Goal: Information Seeking & Learning: Compare options

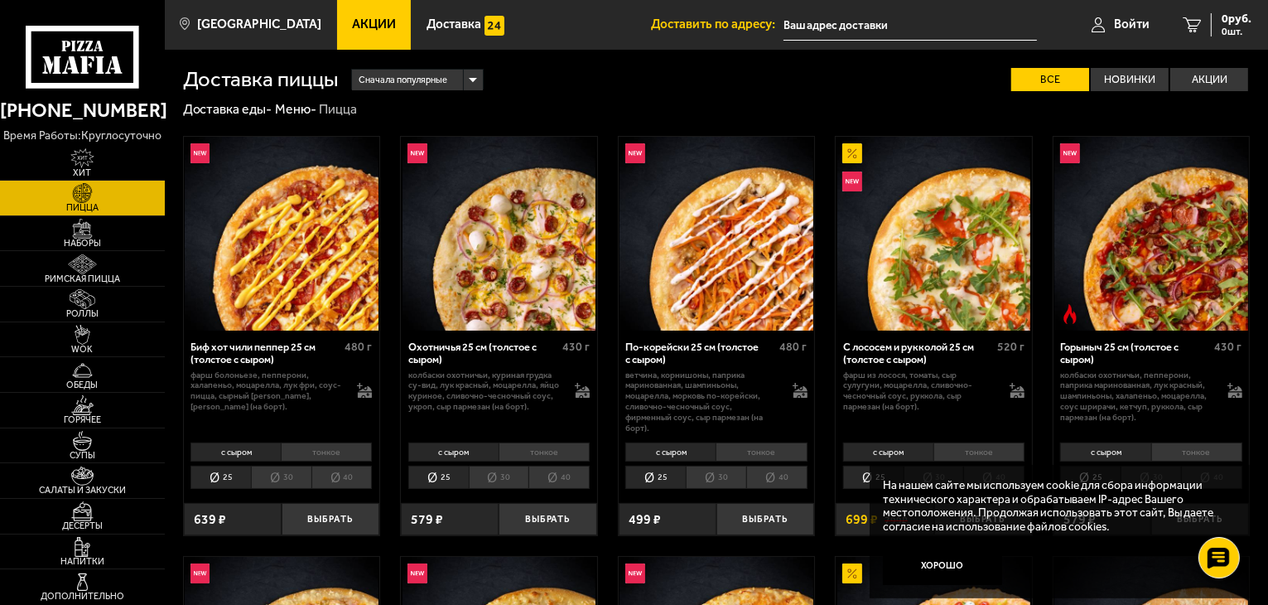
click at [1133, 256] on img at bounding box center [1151, 234] width 194 height 194
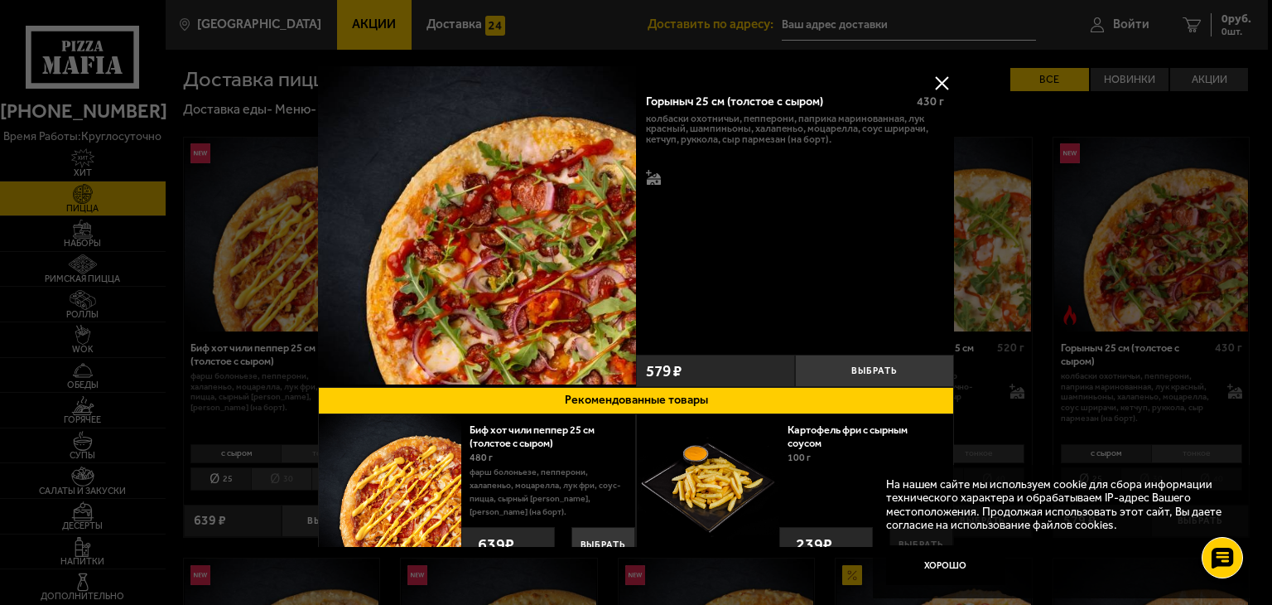
click at [540, 262] on img at bounding box center [477, 225] width 318 height 318
click at [942, 84] on button at bounding box center [941, 82] width 25 height 25
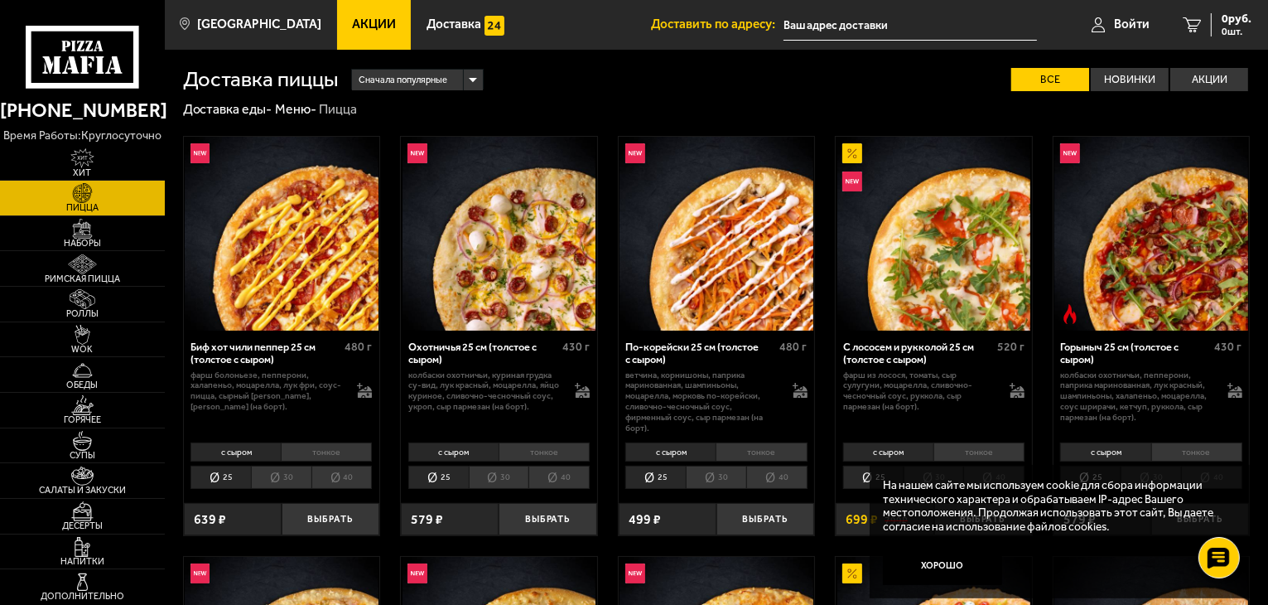
click at [325, 246] on img at bounding box center [282, 234] width 194 height 194
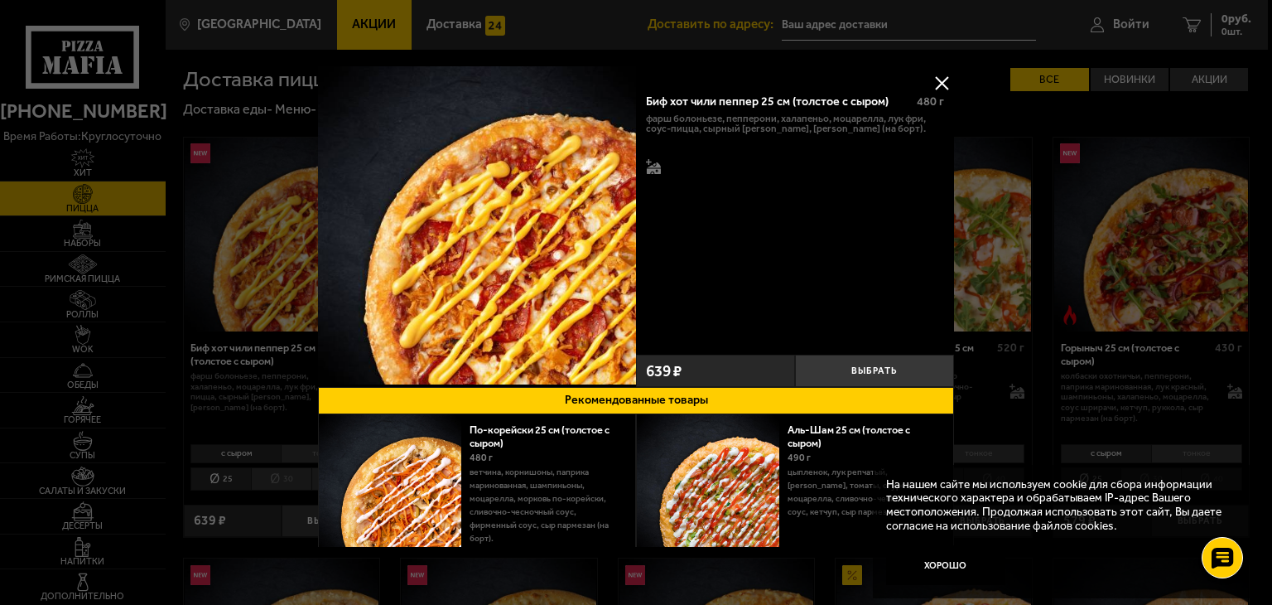
click at [937, 81] on button at bounding box center [941, 82] width 25 height 25
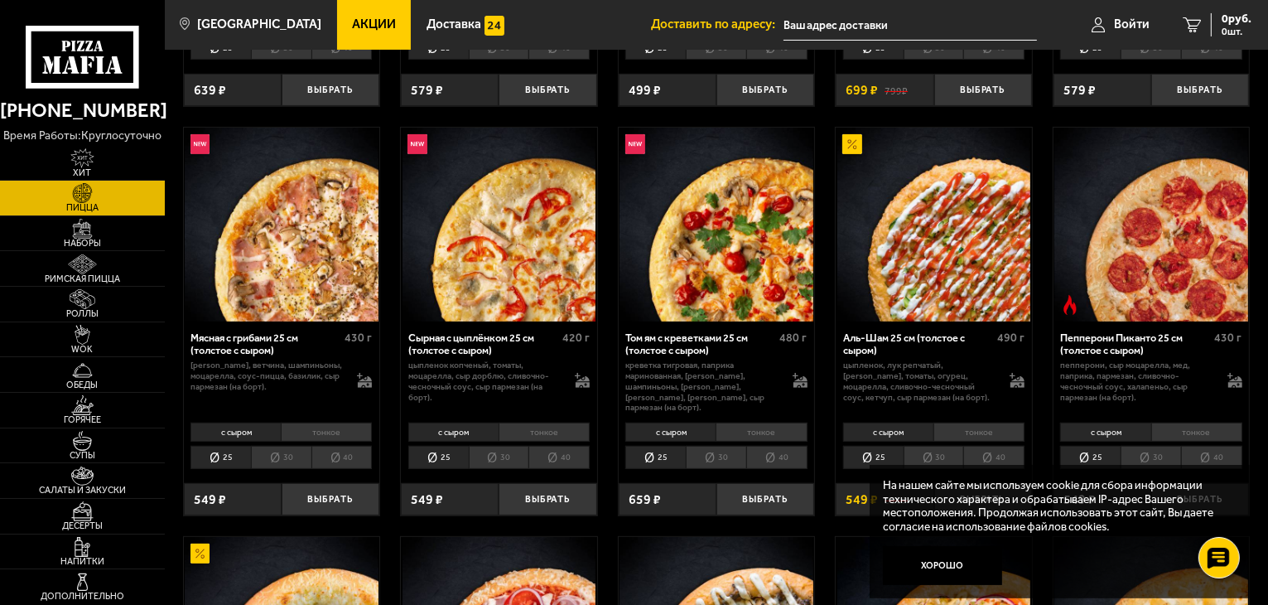
scroll to position [432, 0]
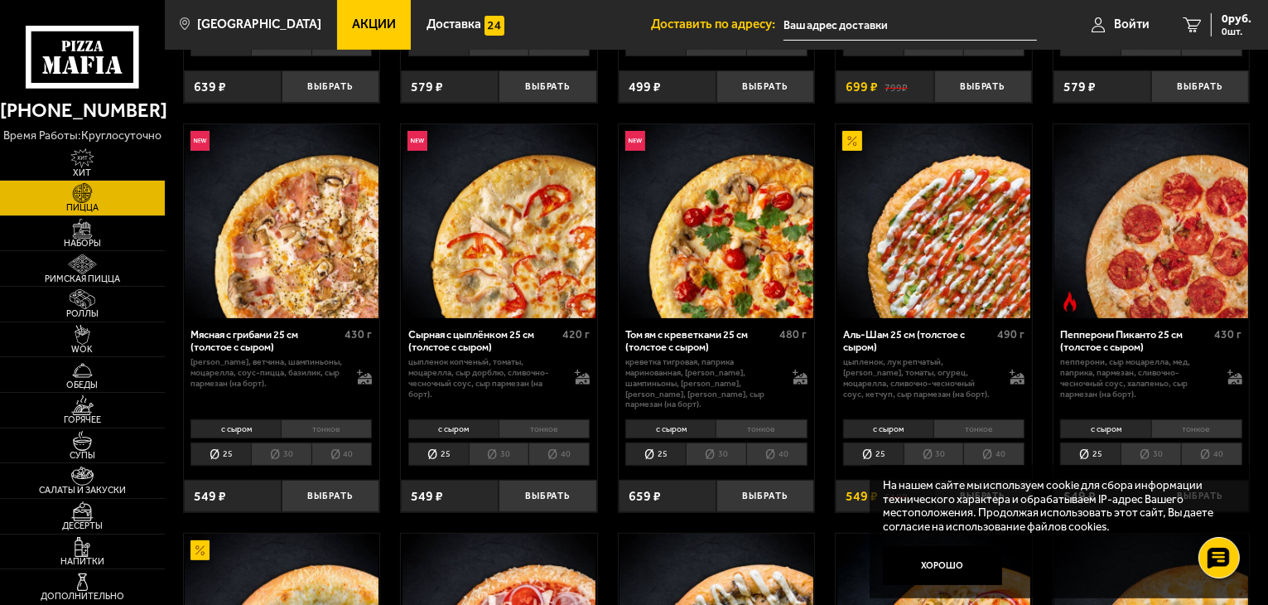
click at [289, 267] on img at bounding box center [282, 221] width 194 height 194
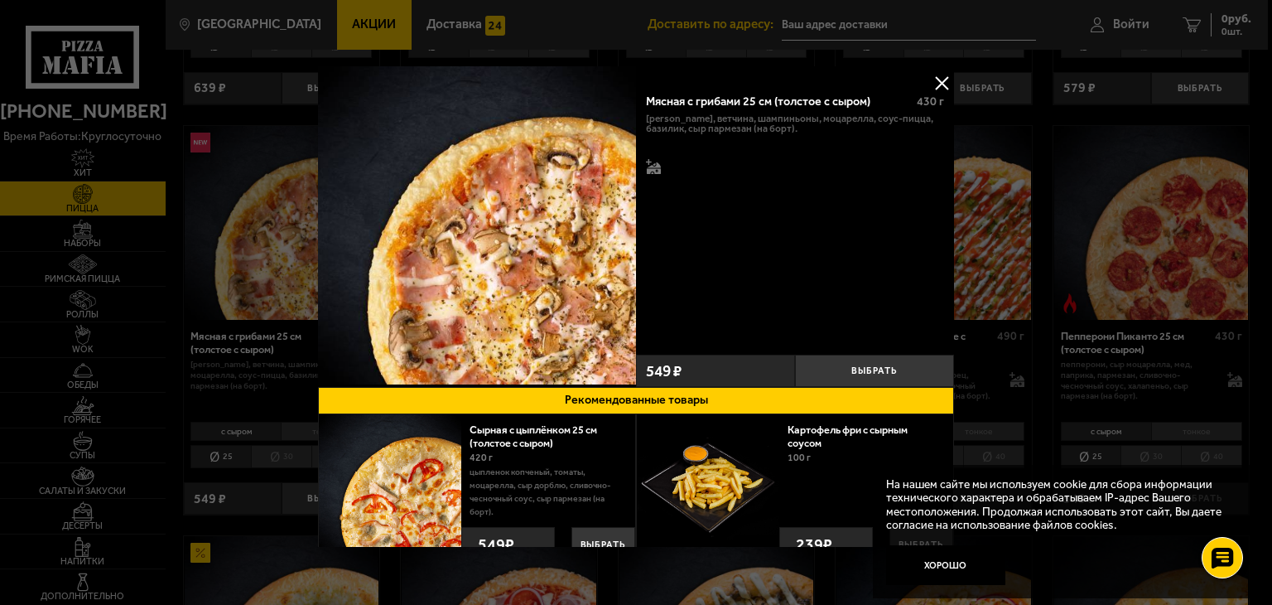
click at [938, 75] on button at bounding box center [941, 82] width 25 height 25
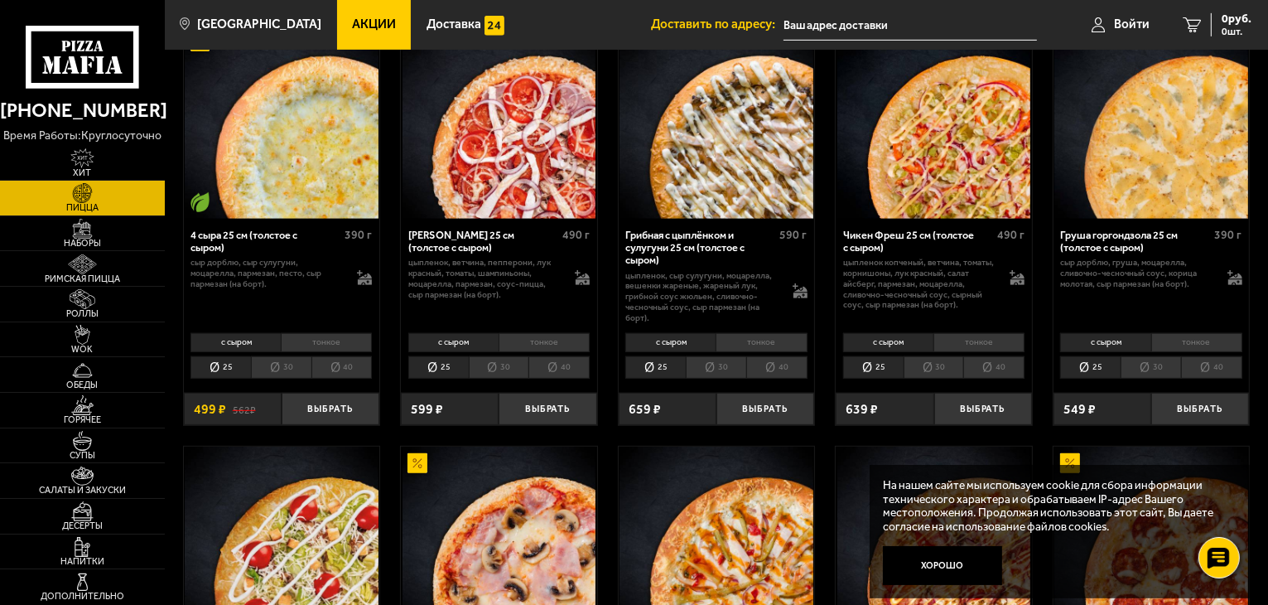
scroll to position [939, 0]
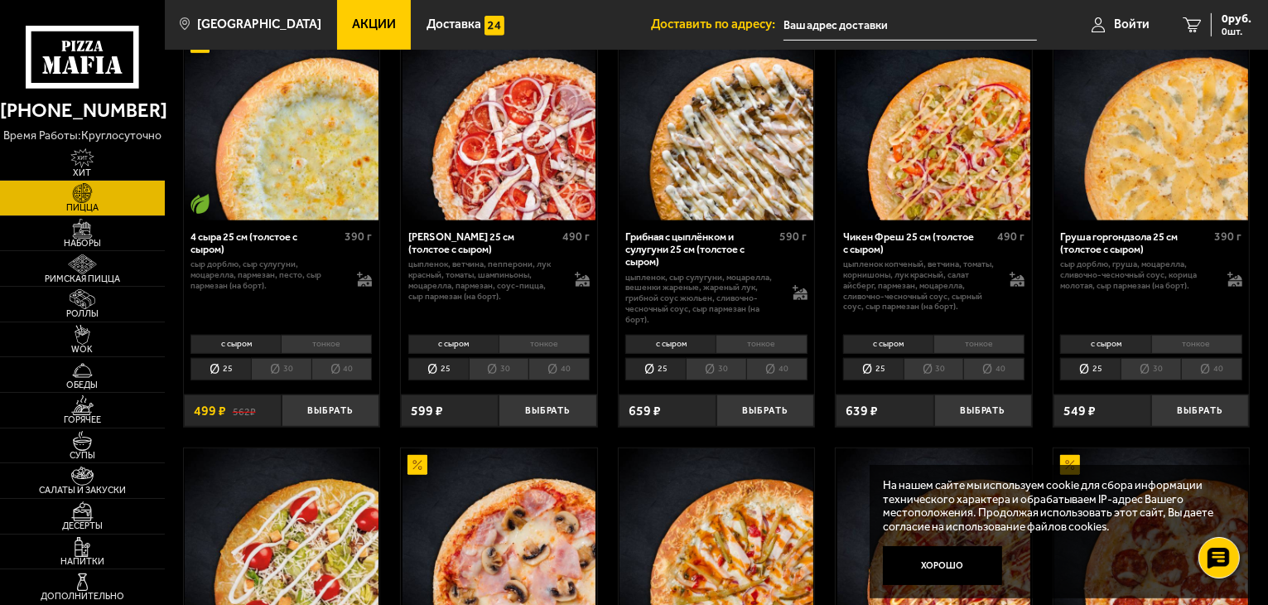
click at [931, 179] on img at bounding box center [934, 124] width 194 height 194
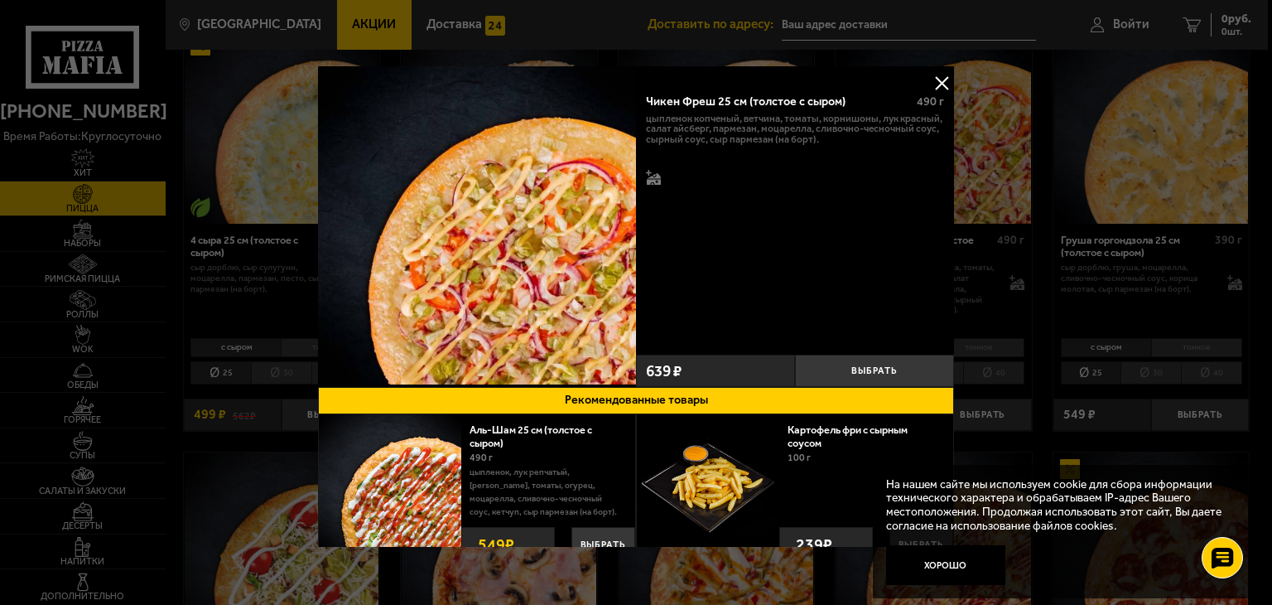
click at [937, 84] on button at bounding box center [941, 82] width 25 height 25
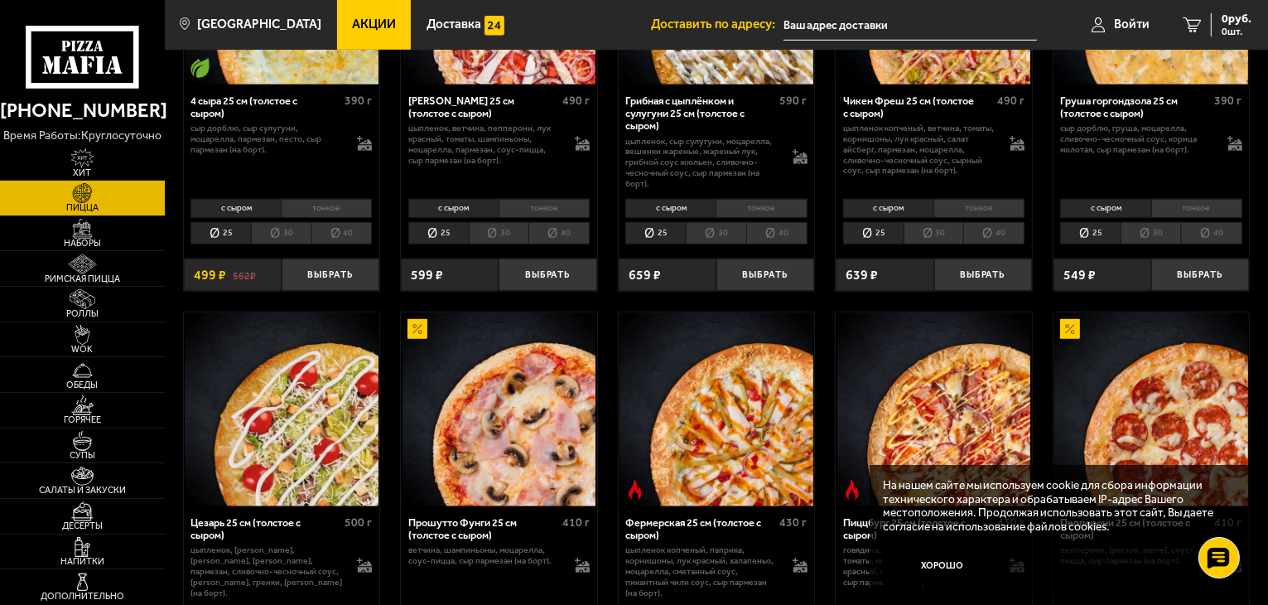
scroll to position [1077, 0]
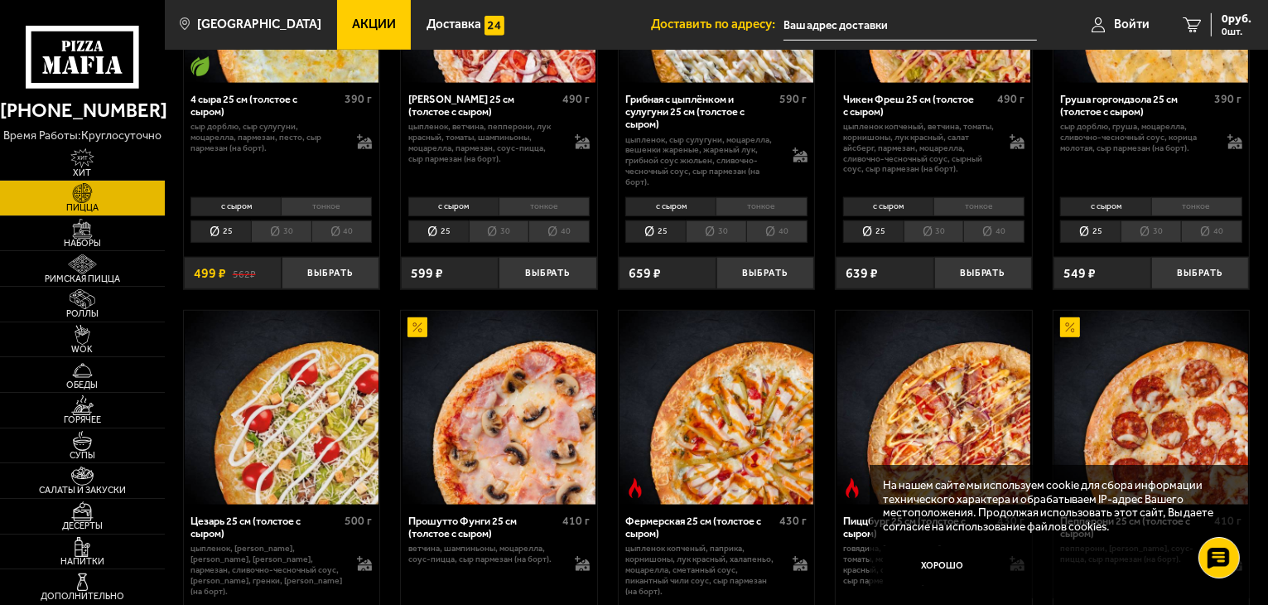
click at [553, 417] on img at bounding box center [499, 408] width 194 height 194
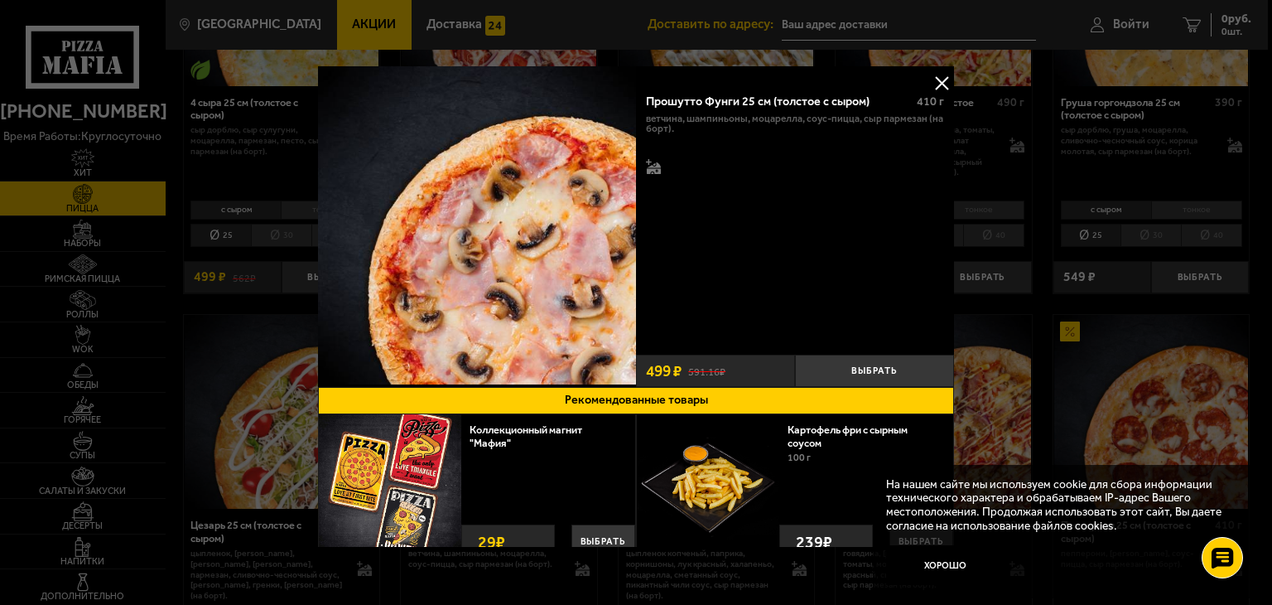
click at [932, 80] on button at bounding box center [941, 82] width 25 height 25
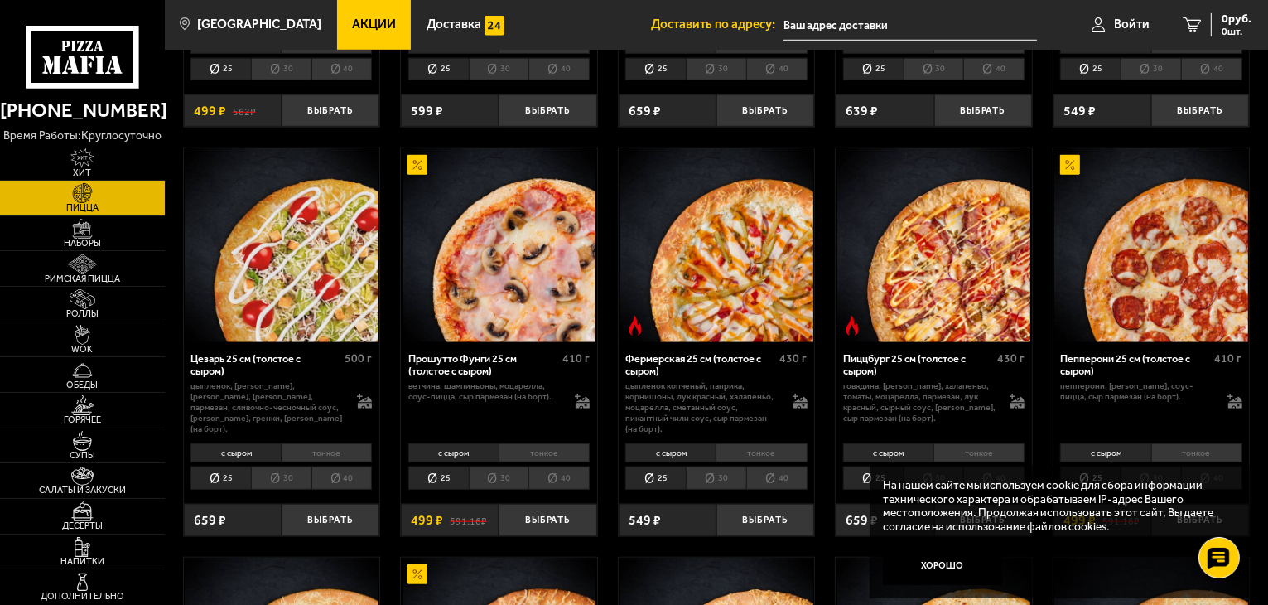
scroll to position [1259, 0]
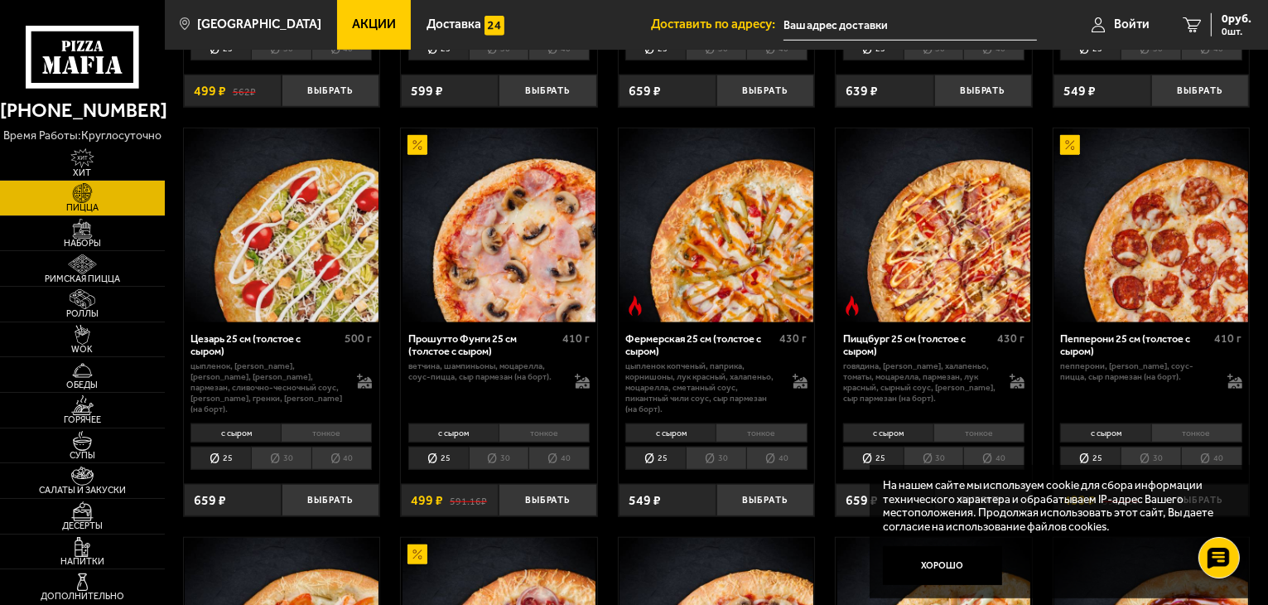
click at [899, 277] on img at bounding box center [934, 225] width 194 height 194
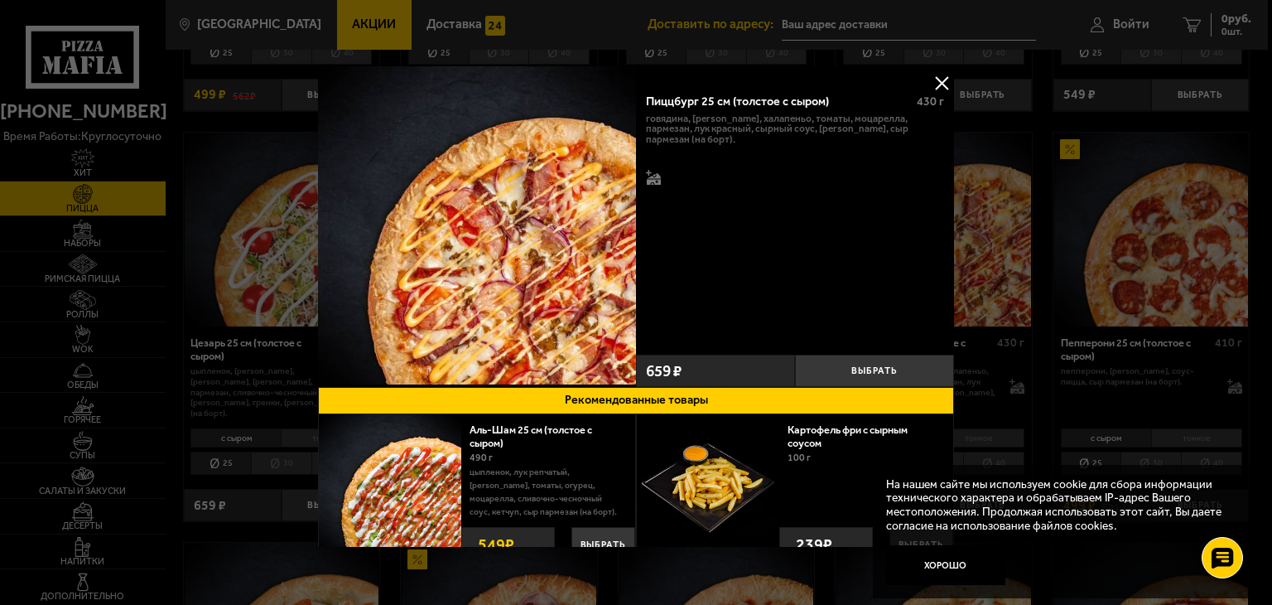
click at [937, 86] on button at bounding box center [941, 82] width 25 height 25
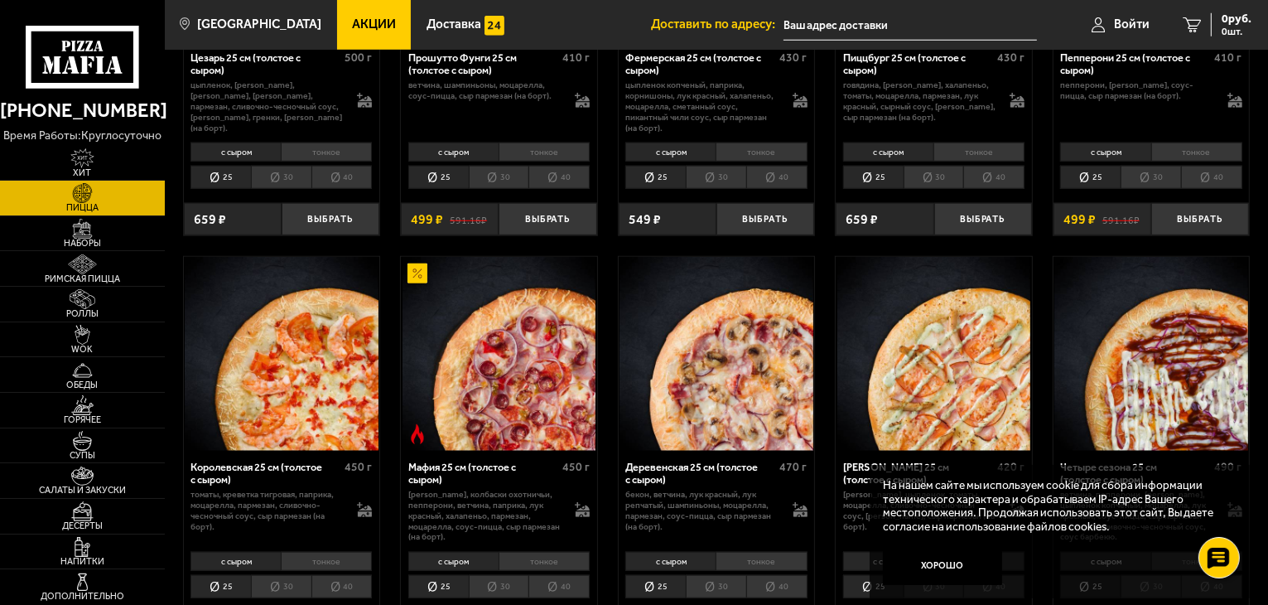
scroll to position [1542, 0]
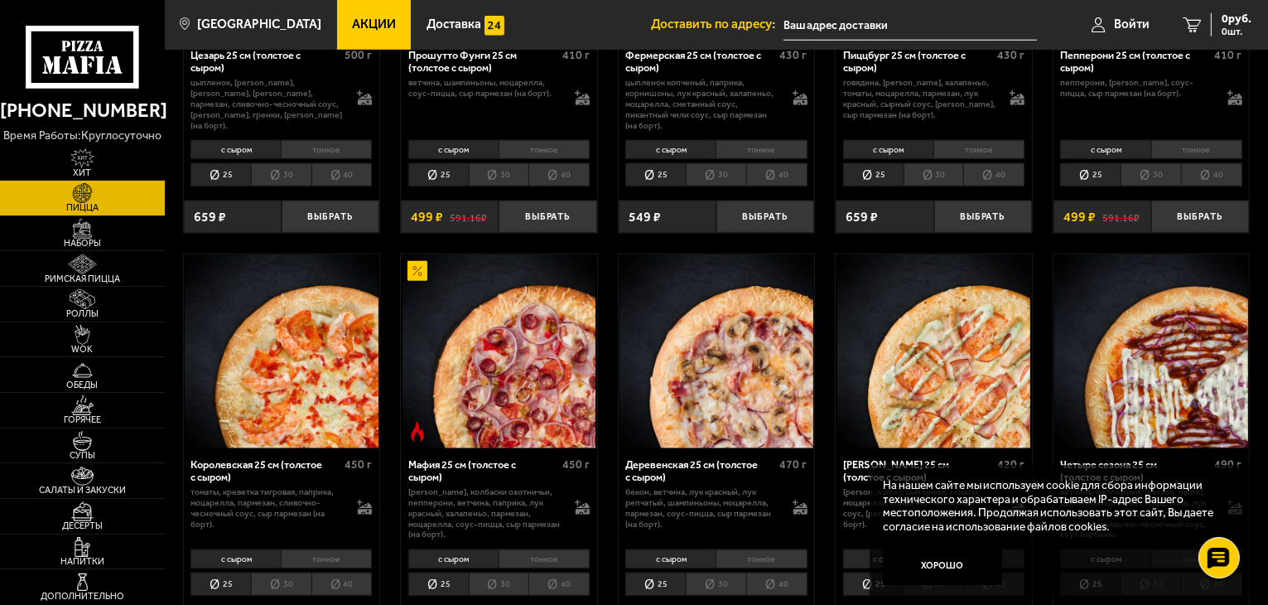
click at [752, 373] on img at bounding box center [716, 351] width 194 height 194
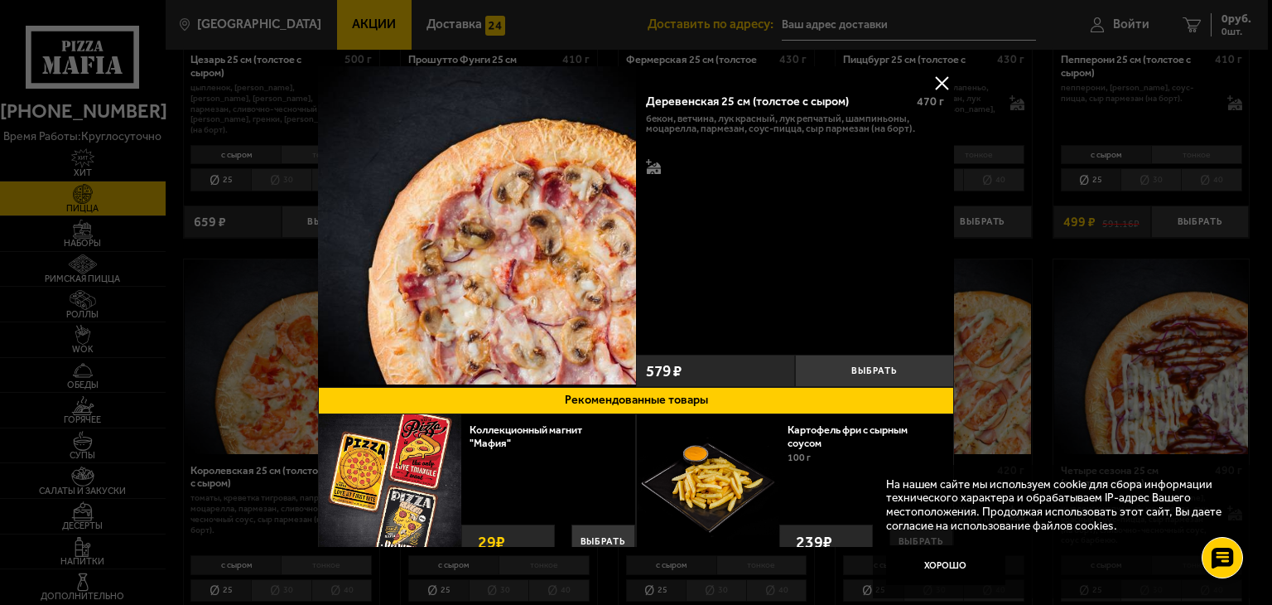
click at [938, 86] on button at bounding box center [941, 82] width 25 height 25
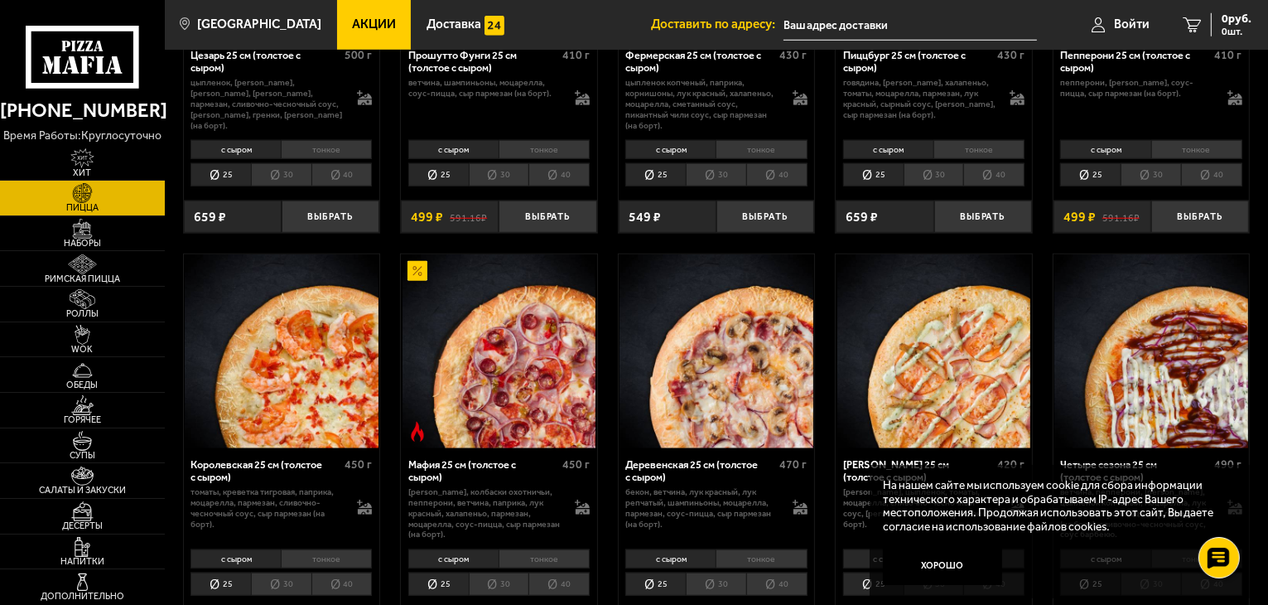
click at [953, 378] on img at bounding box center [934, 351] width 194 height 194
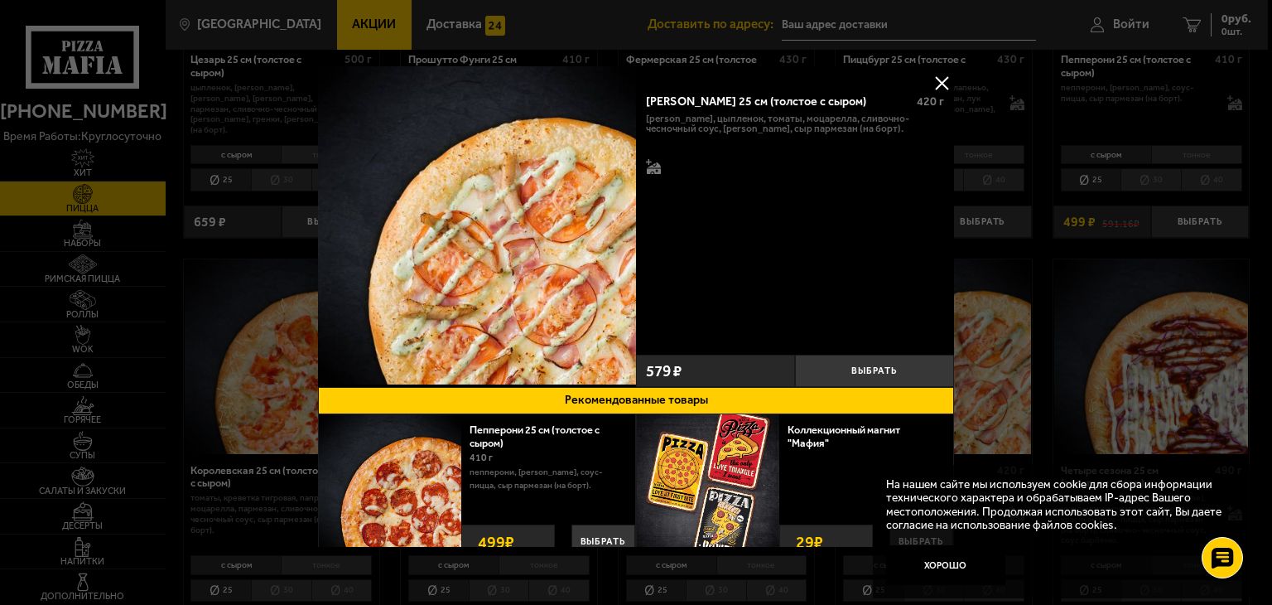
click at [941, 80] on button at bounding box center [941, 82] width 25 height 25
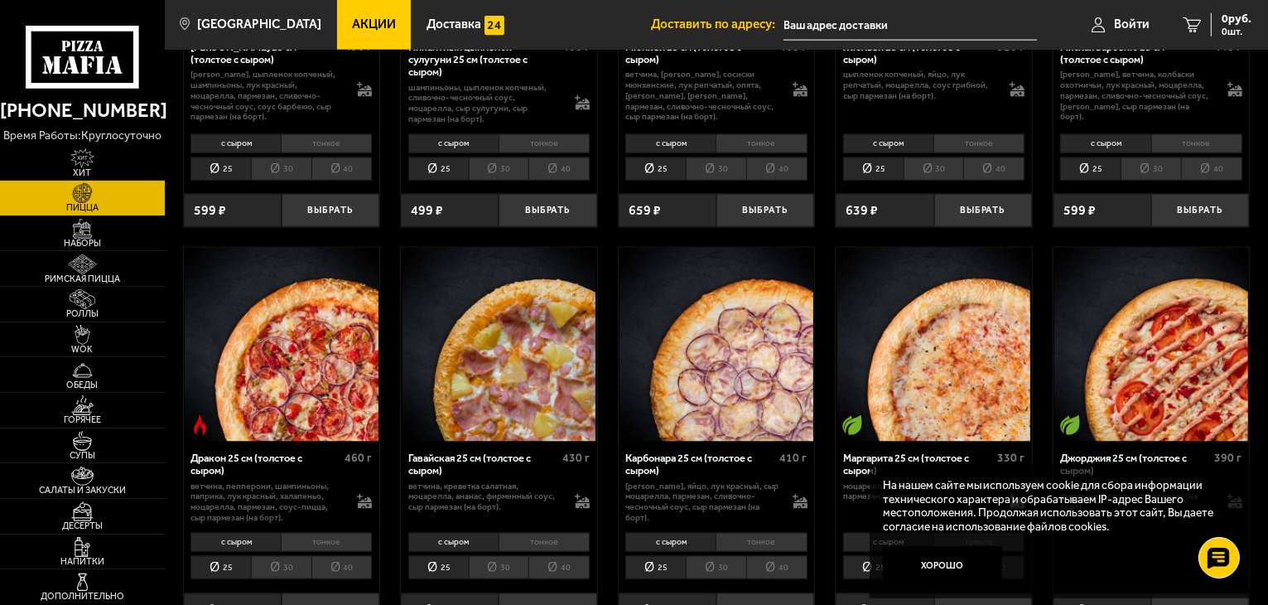
scroll to position [2451, 0]
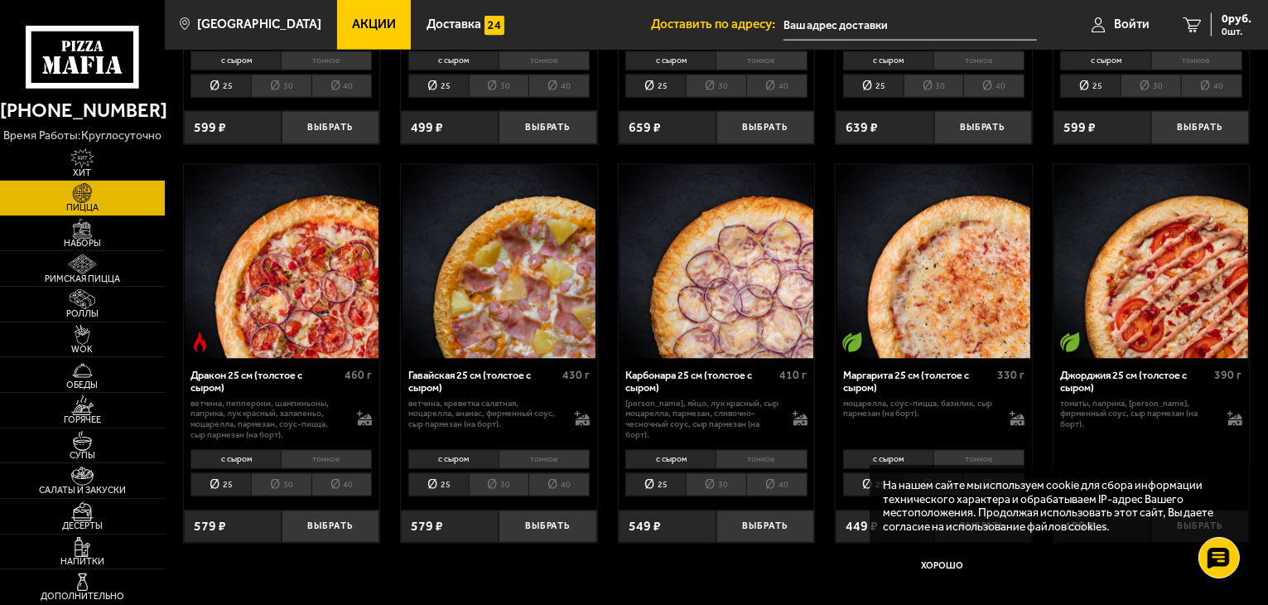
click at [1138, 263] on img at bounding box center [1151, 262] width 194 height 194
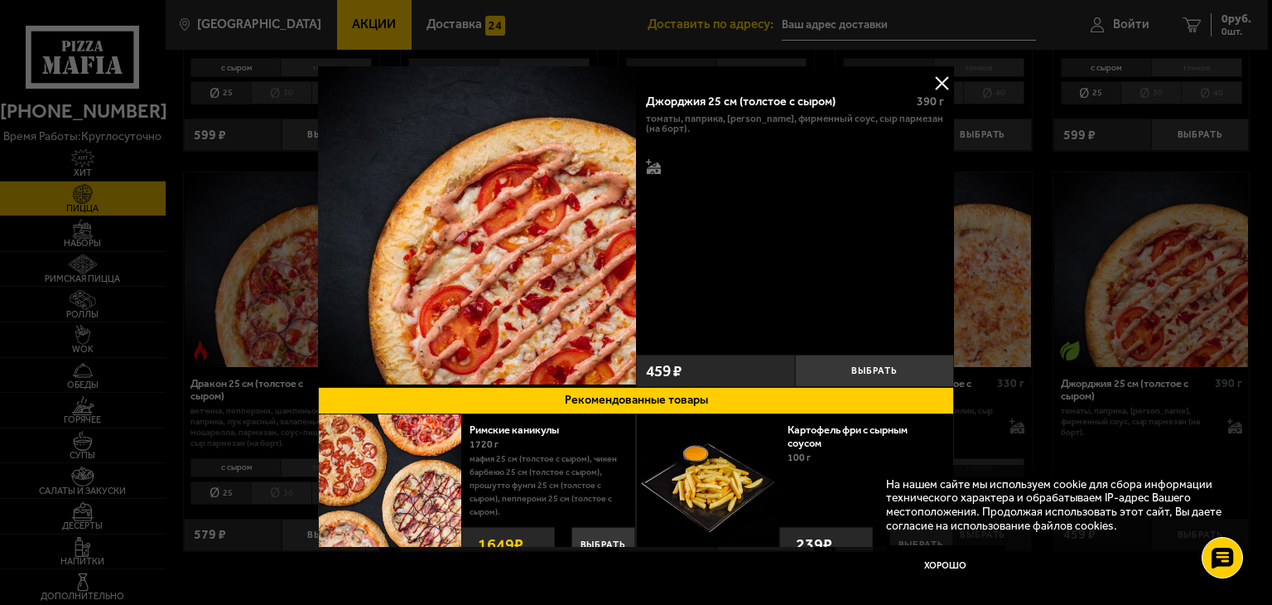
click at [938, 84] on button at bounding box center [941, 82] width 25 height 25
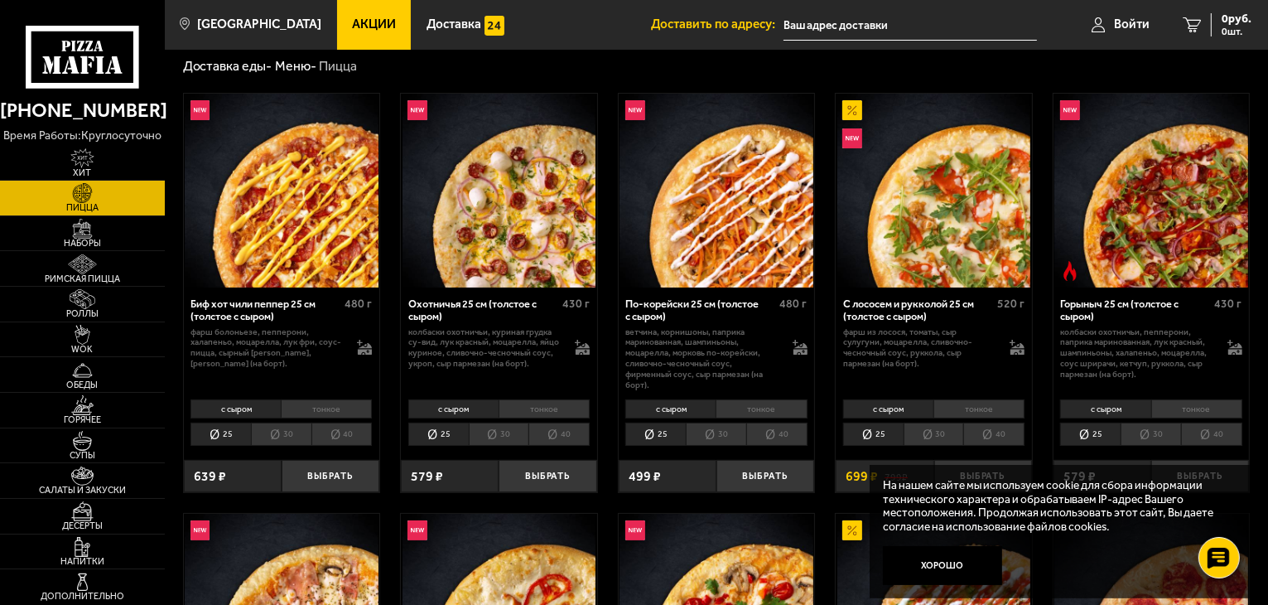
scroll to position [42, 0]
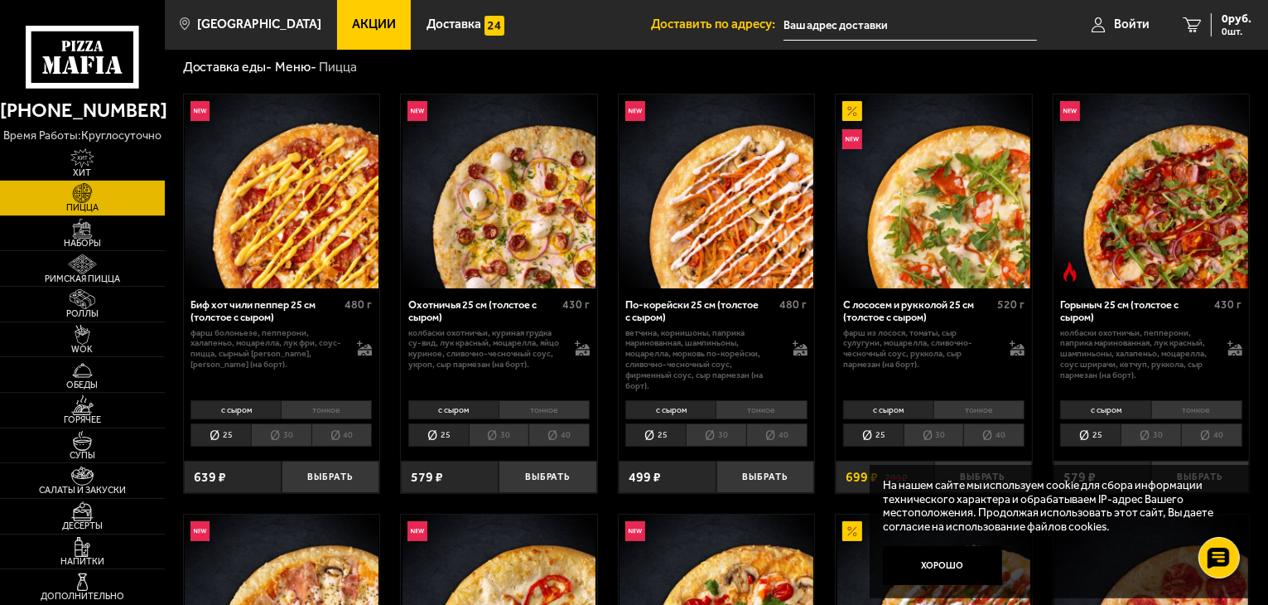
click at [1157, 205] on img at bounding box center [1151, 191] width 194 height 194
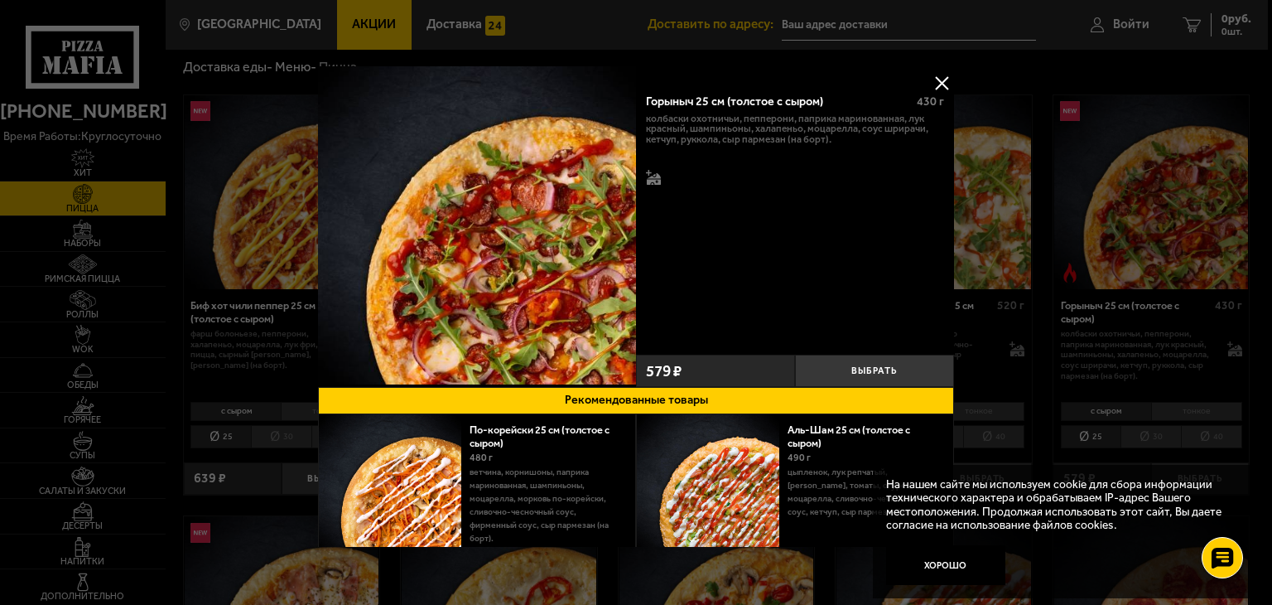
click at [934, 84] on button at bounding box center [941, 82] width 25 height 25
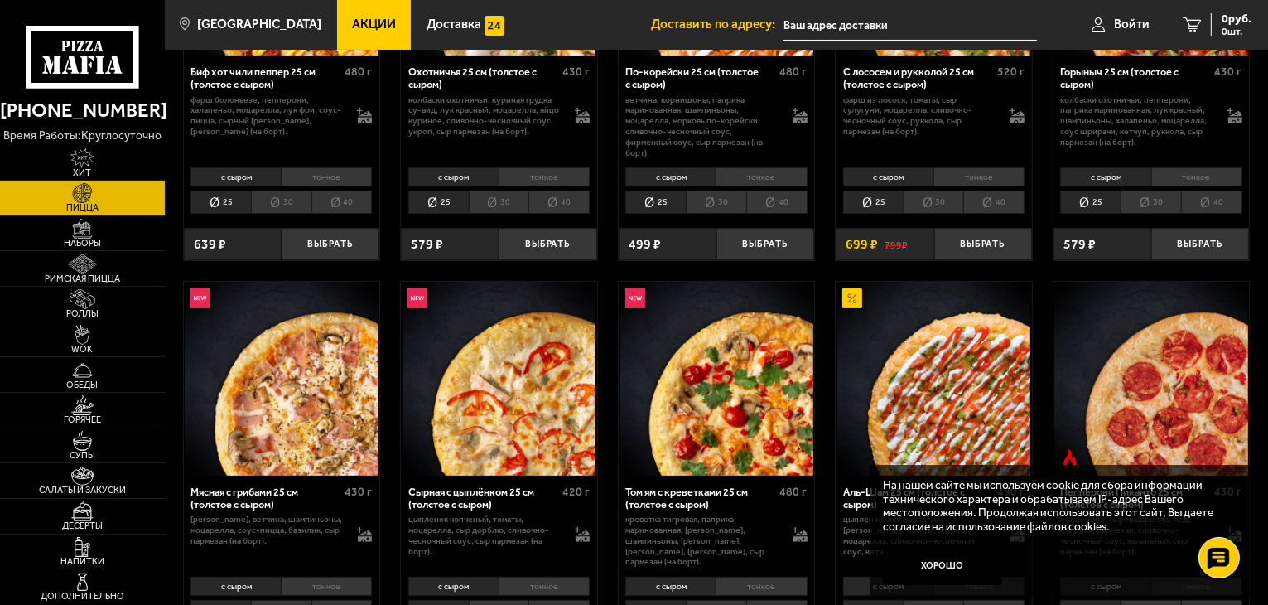
scroll to position [277, 0]
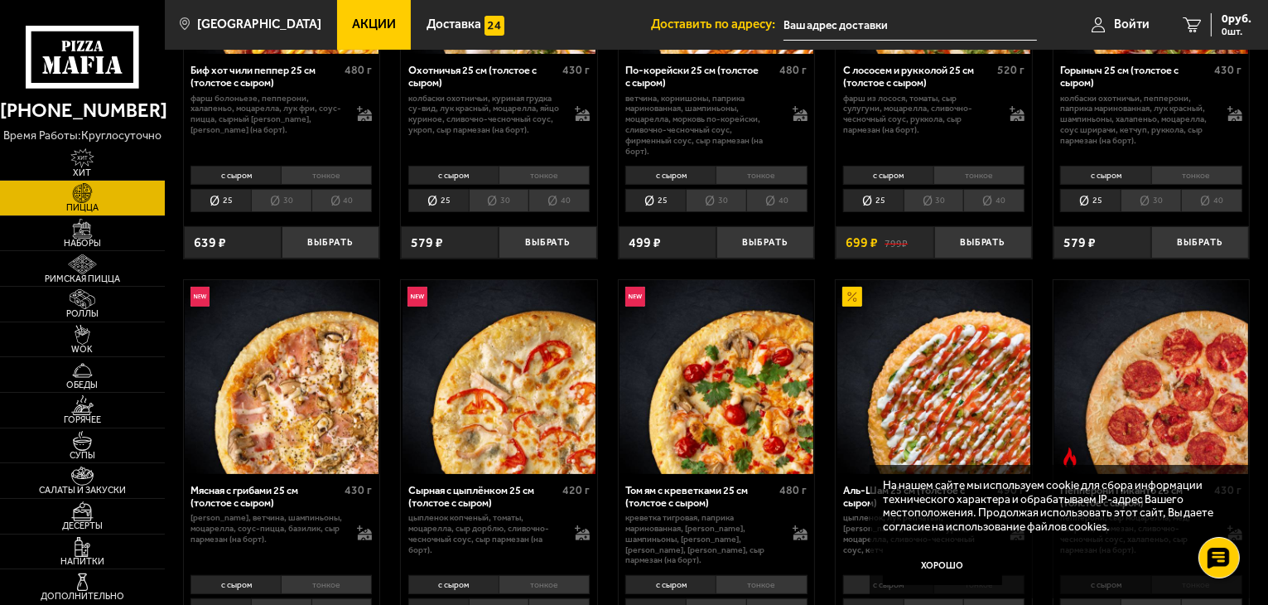
click at [307, 399] on img at bounding box center [282, 377] width 194 height 194
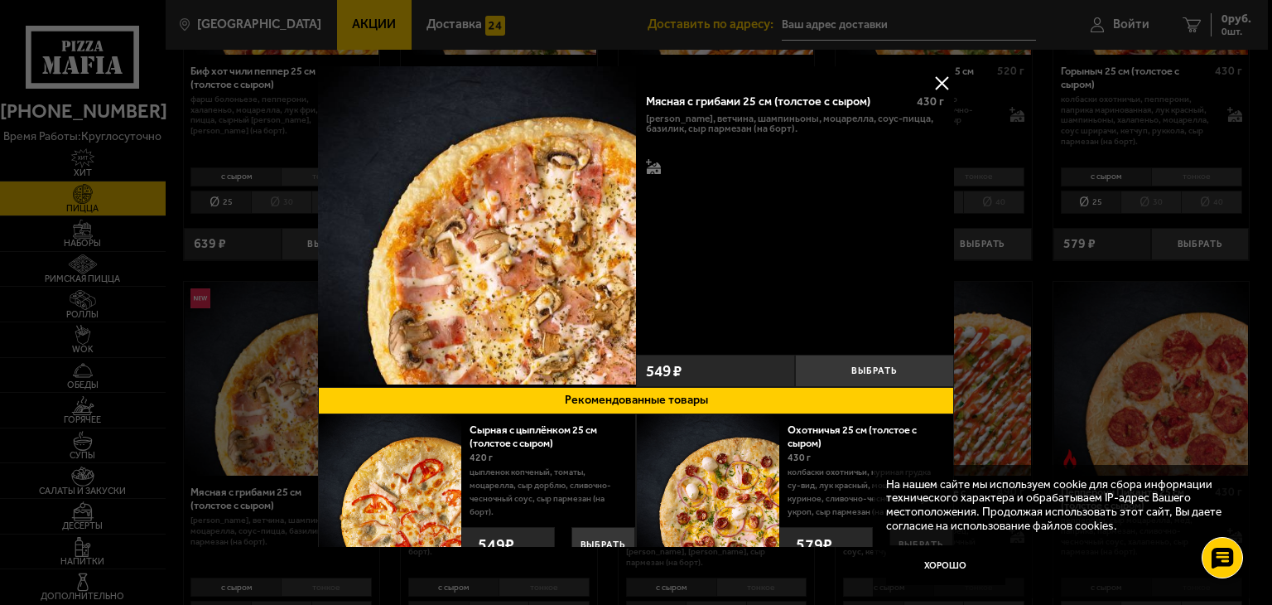
click at [523, 289] on img at bounding box center [477, 225] width 318 height 318
click at [934, 80] on button at bounding box center [941, 82] width 25 height 25
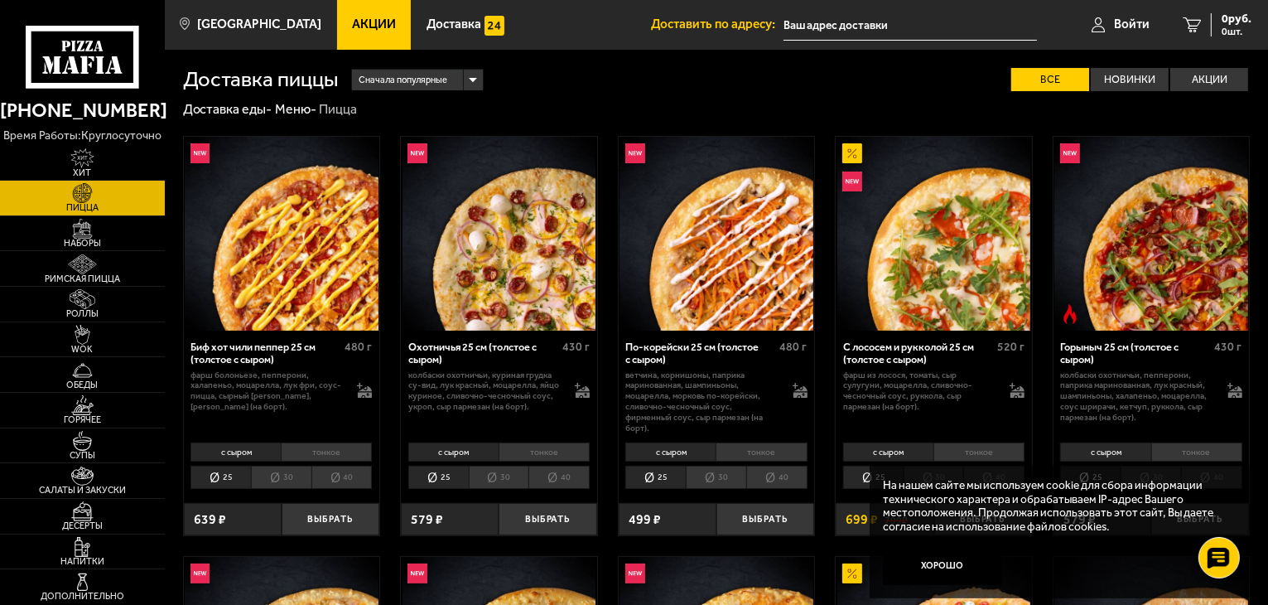
click at [1178, 264] on img at bounding box center [1151, 234] width 194 height 194
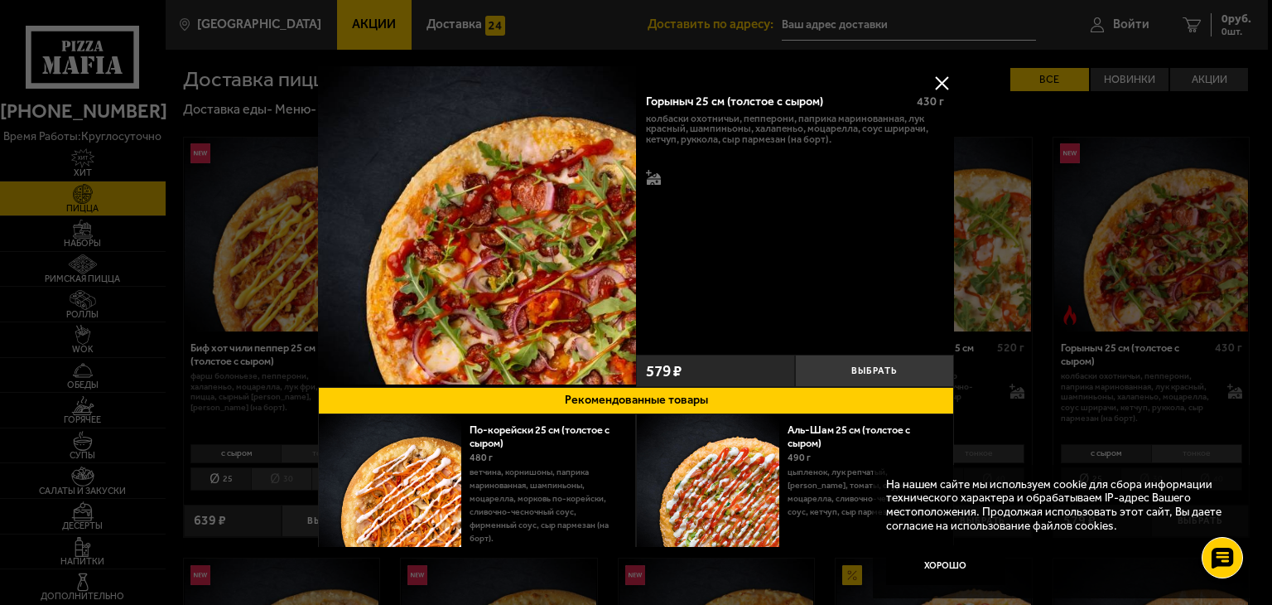
click at [944, 79] on button at bounding box center [941, 82] width 25 height 25
